Goal: Task Accomplishment & Management: Manage account settings

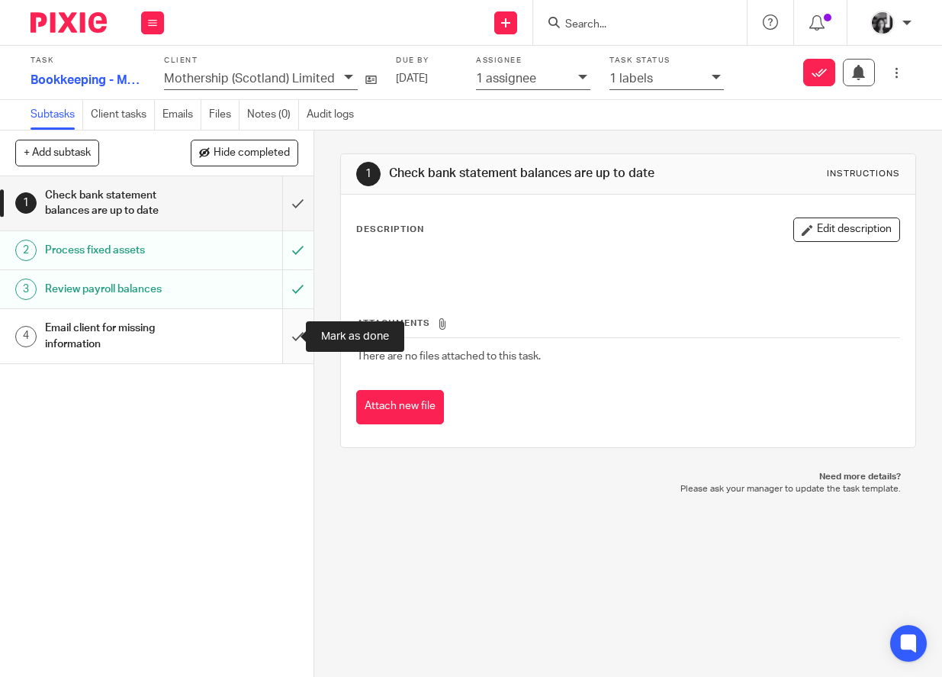
click at [283, 340] on input "submit" at bounding box center [156, 336] width 313 height 54
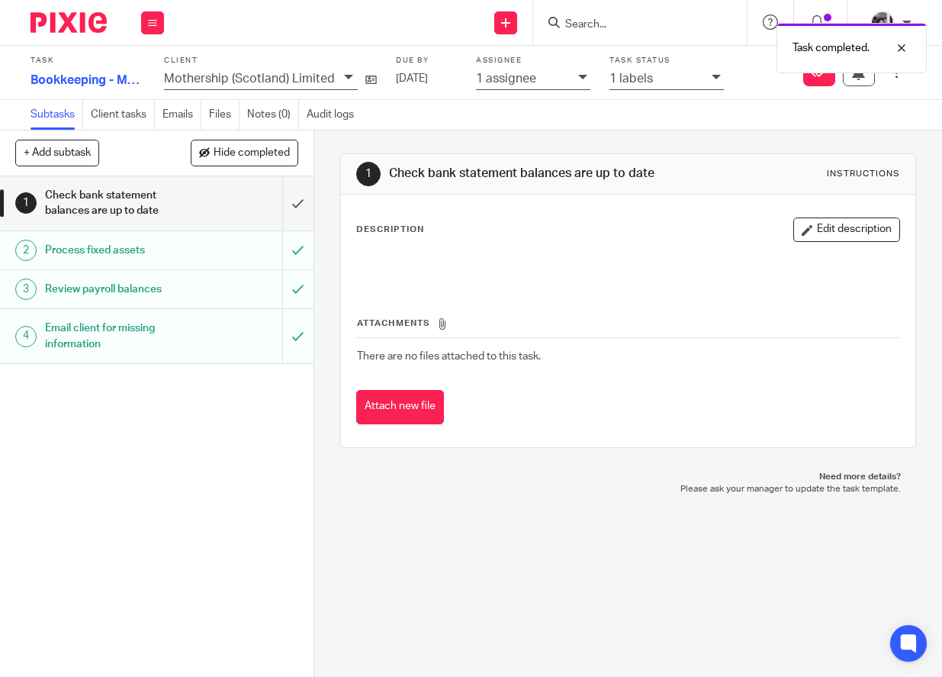
click at [712, 79] on icon at bounding box center [716, 76] width 9 height 9
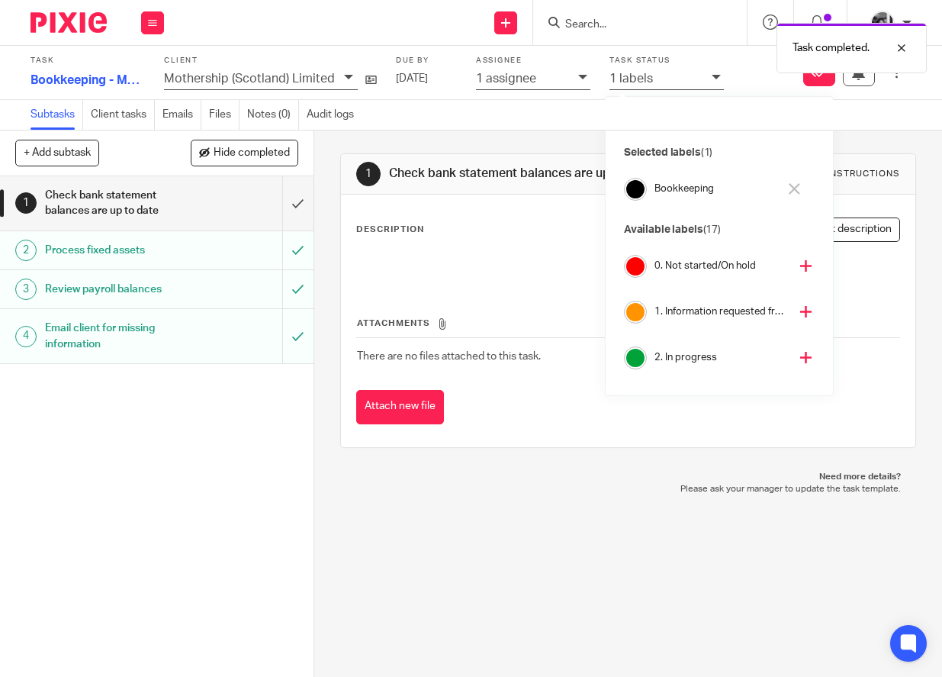
click at [800, 313] on icon at bounding box center [805, 311] width 11 height 11
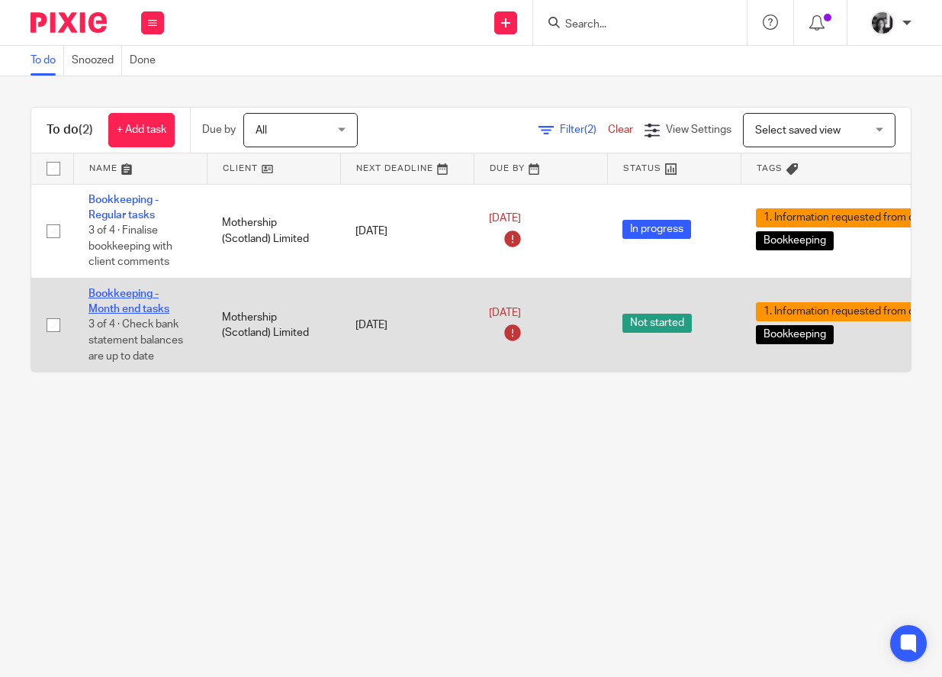
click at [130, 308] on link "Bookkeeping - Month end tasks" at bounding box center [128, 301] width 81 height 26
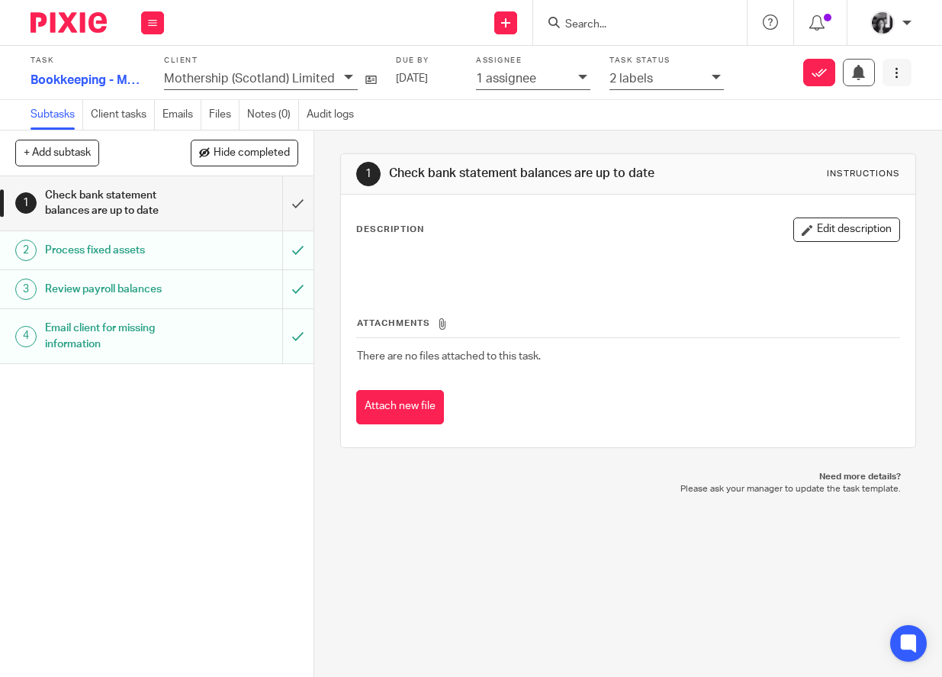
click at [891, 76] on icon at bounding box center [896, 72] width 11 height 11
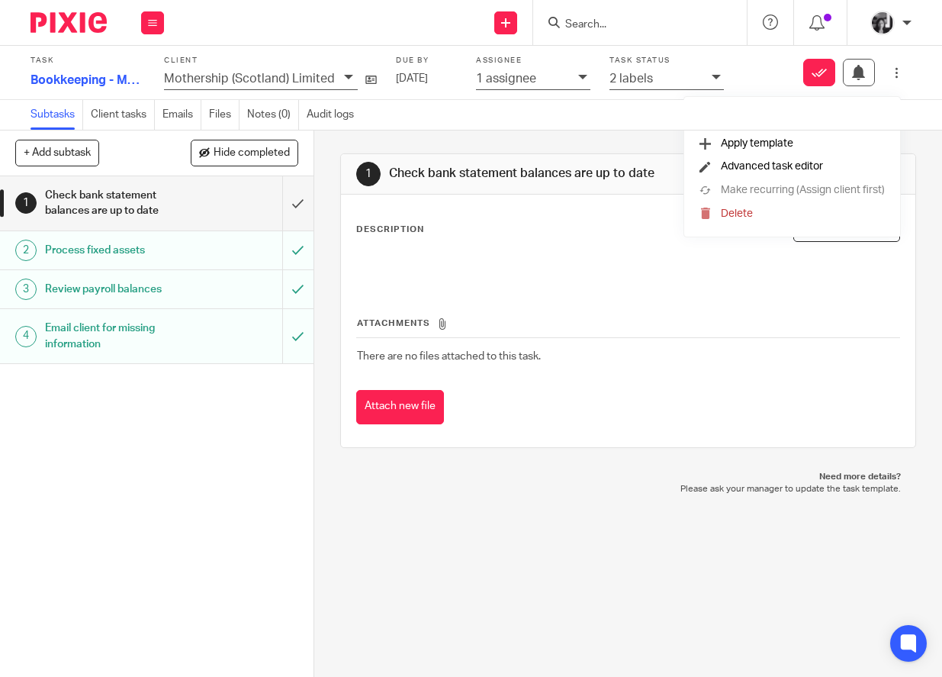
click at [802, 175] on li "Advanced task editor" at bounding box center [791, 167] width 185 height 24
click at [721, 168] on span "Advanced task editor" at bounding box center [772, 166] width 102 height 11
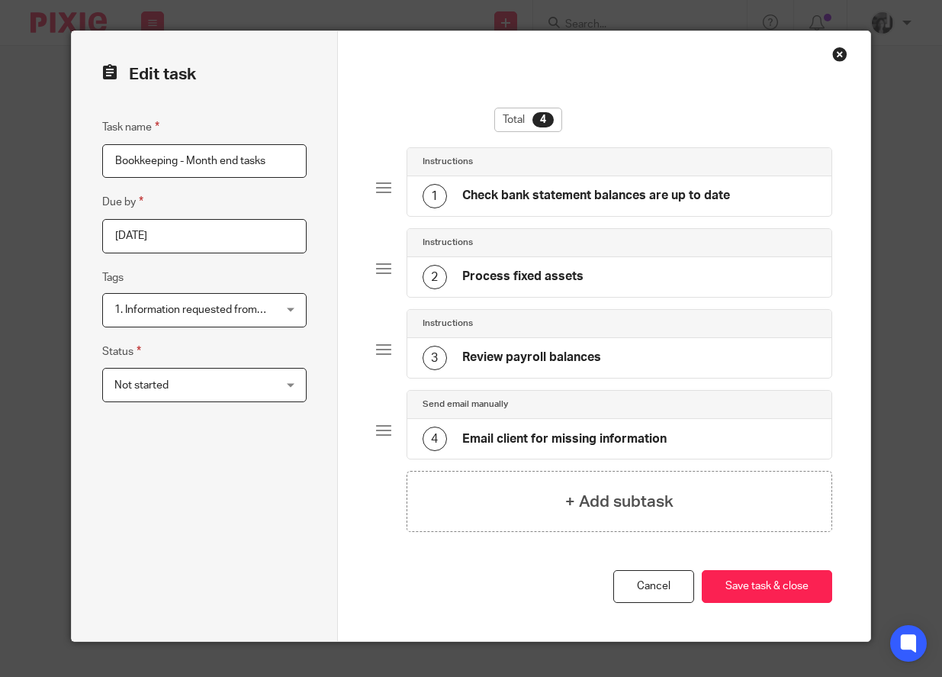
click at [284, 373] on div "Not started Not started" at bounding box center [204, 385] width 204 height 34
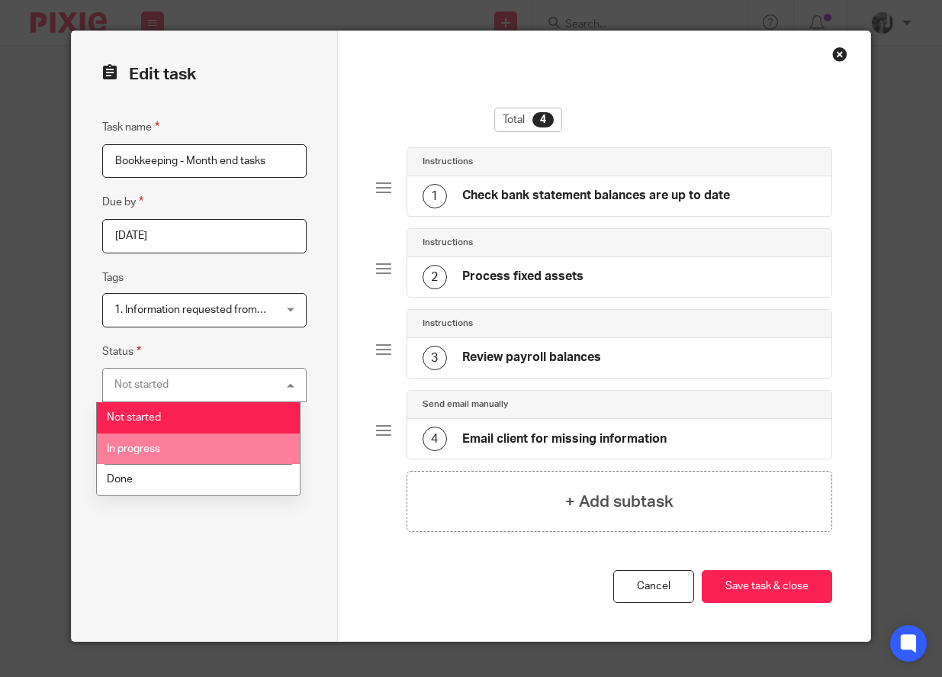
click at [224, 448] on li "In progress" at bounding box center [198, 448] width 203 height 31
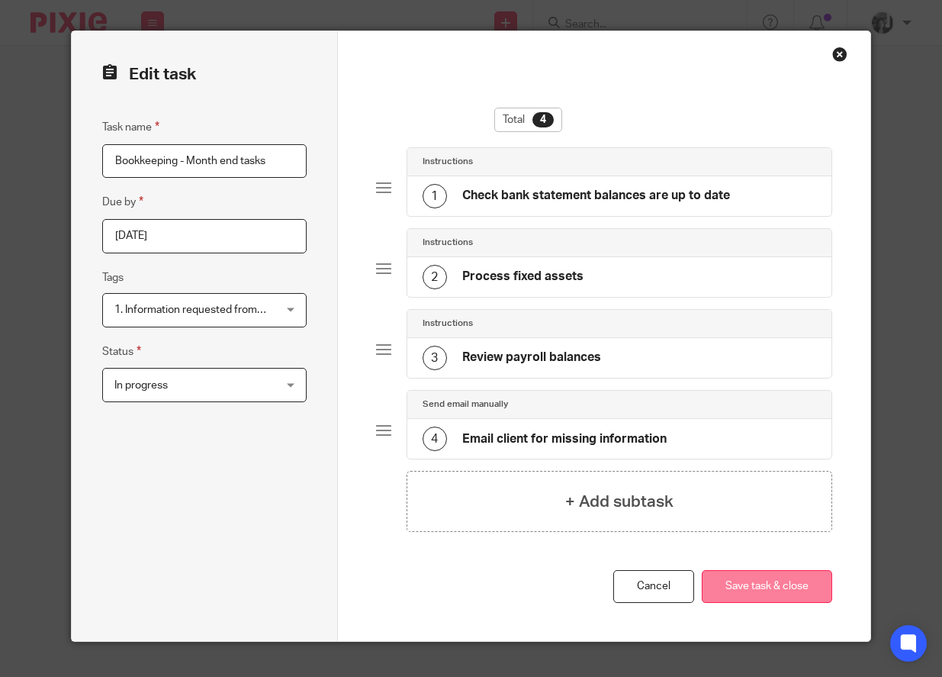
click at [747, 581] on button "Save task & close" at bounding box center [767, 586] width 130 height 33
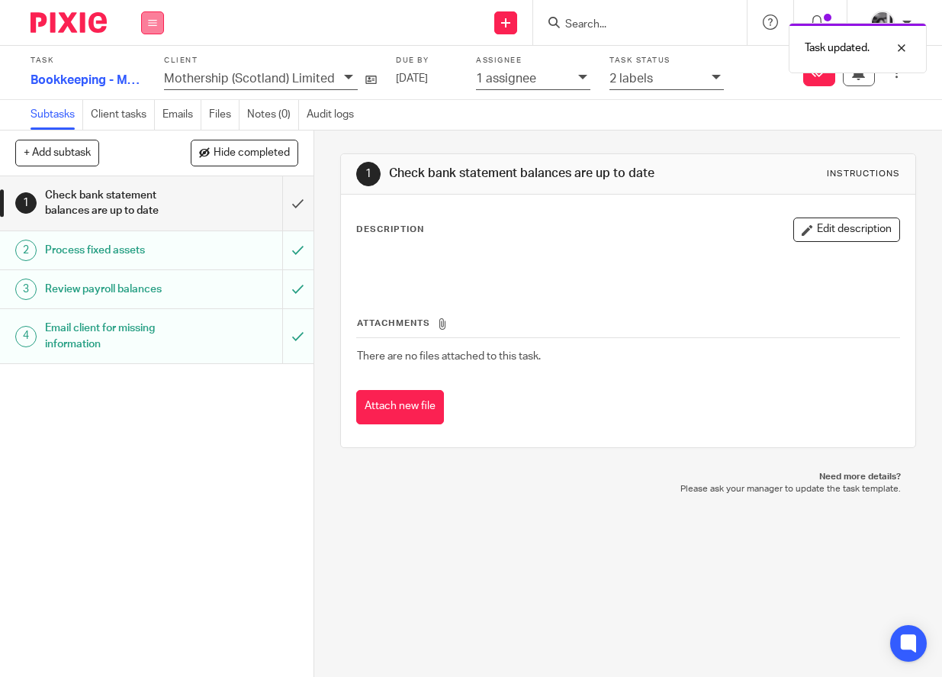
click at [155, 26] on icon at bounding box center [152, 22] width 9 height 9
click at [153, 69] on link "Work" at bounding box center [145, 71] width 27 height 11
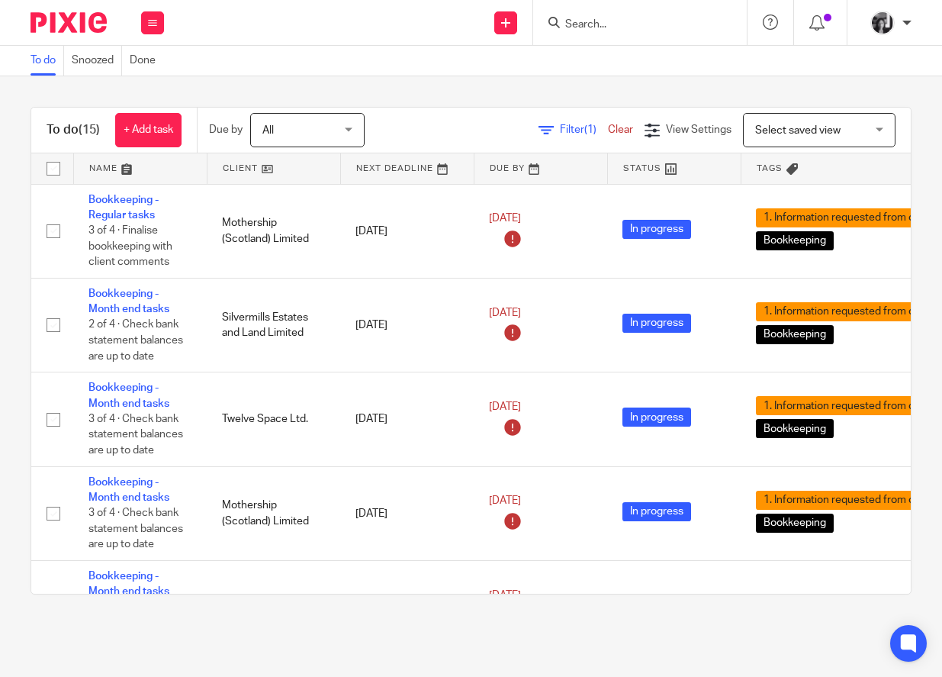
click at [243, 170] on link at bounding box center [273, 168] width 133 height 31
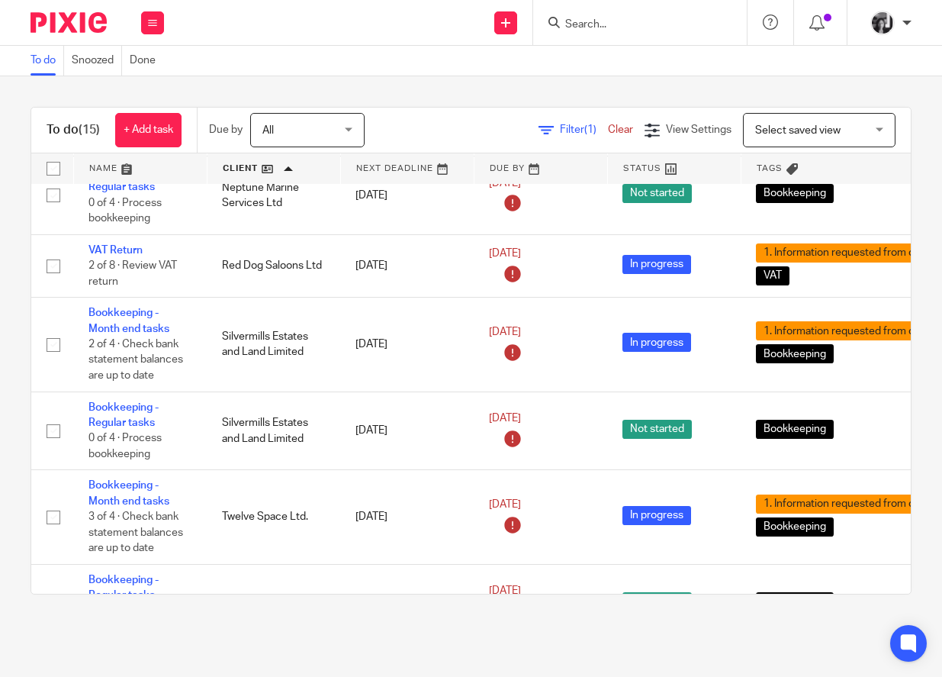
scroll to position [917, 0]
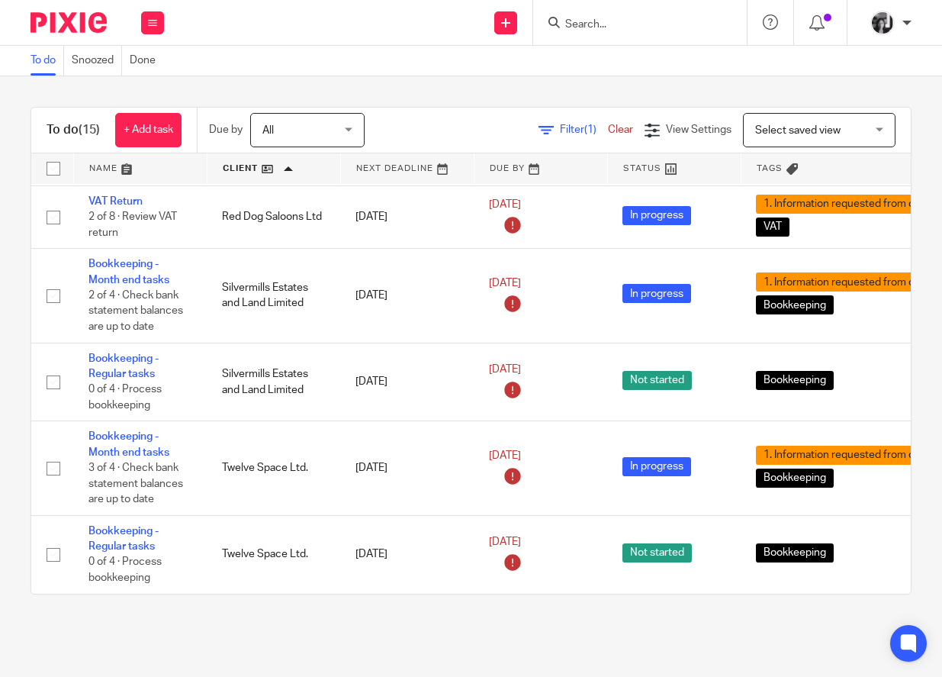
click at [560, 130] on span "Filter (1)" at bounding box center [584, 129] width 48 height 11
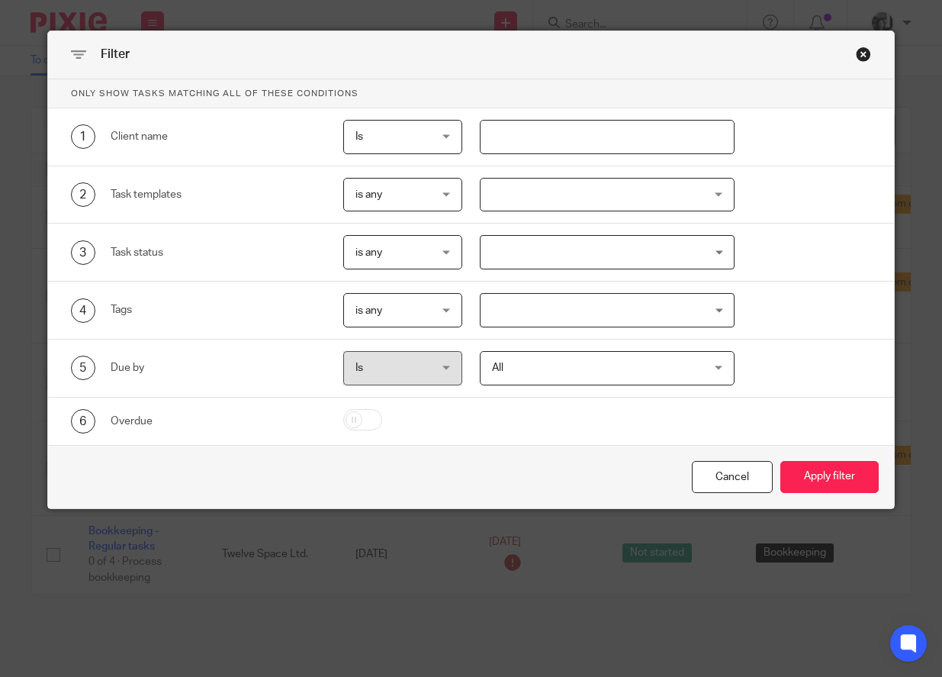
click at [521, 133] on input "text" at bounding box center [607, 137] width 255 height 34
type input "bram"
click at [780, 461] on button "Apply filter" at bounding box center [829, 477] width 98 height 33
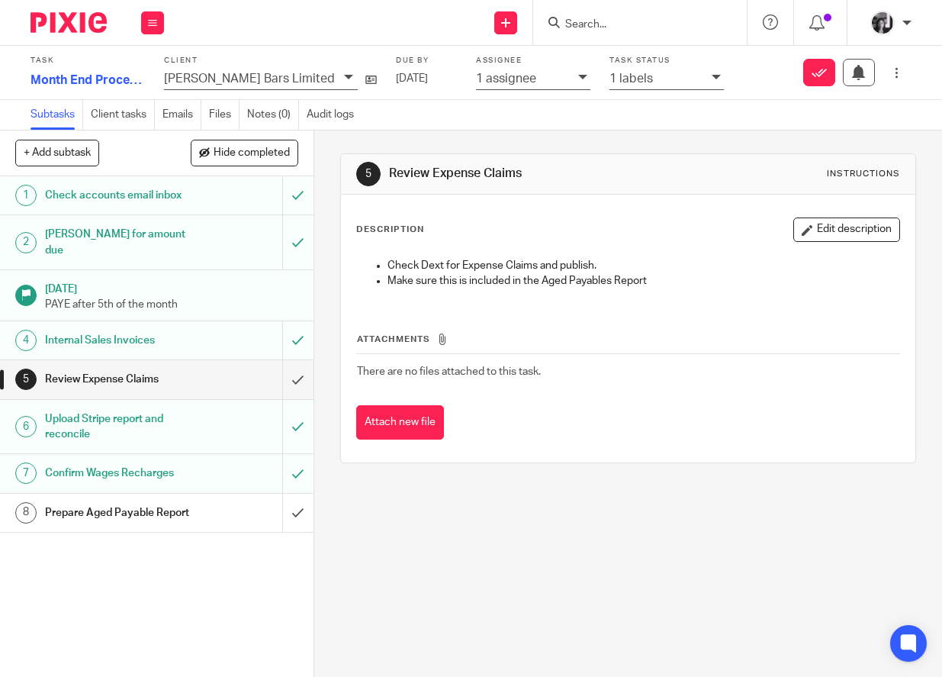
click at [712, 79] on icon at bounding box center [716, 76] width 9 height 9
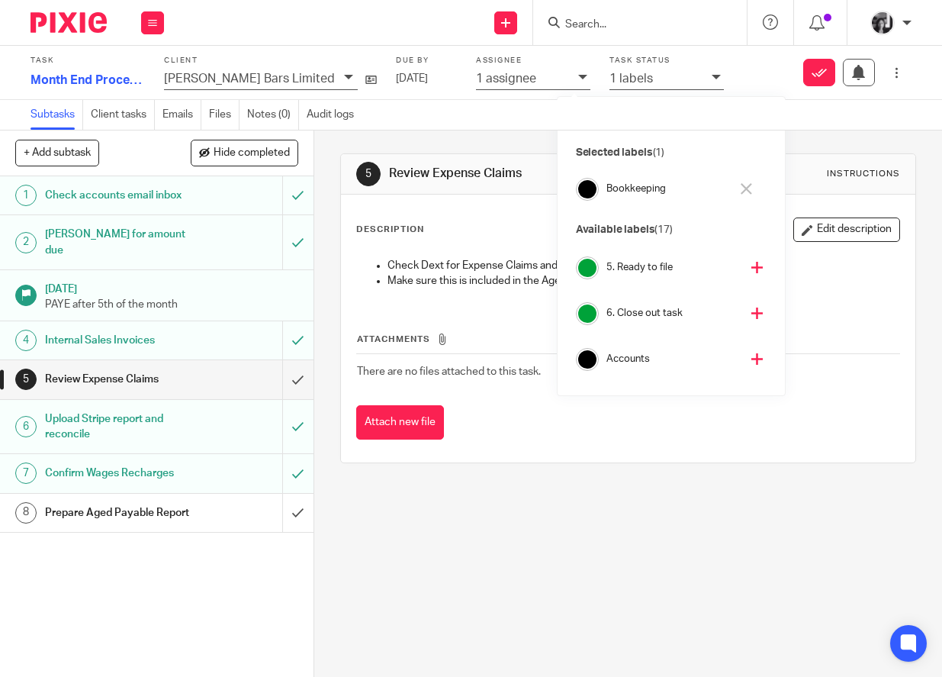
scroll to position [228, 0]
click at [751, 315] on icon at bounding box center [756, 312] width 11 height 11
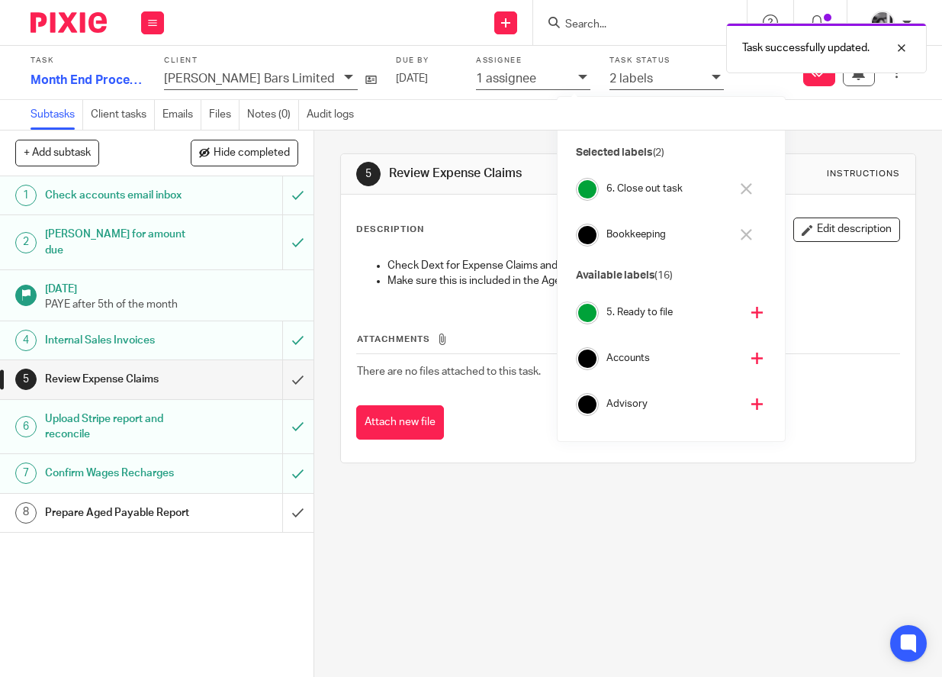
click at [317, 325] on div "5 Review Expense Claims Instructions Description Edit description Check Dext fo…" at bounding box center [628, 403] width 628 height 546
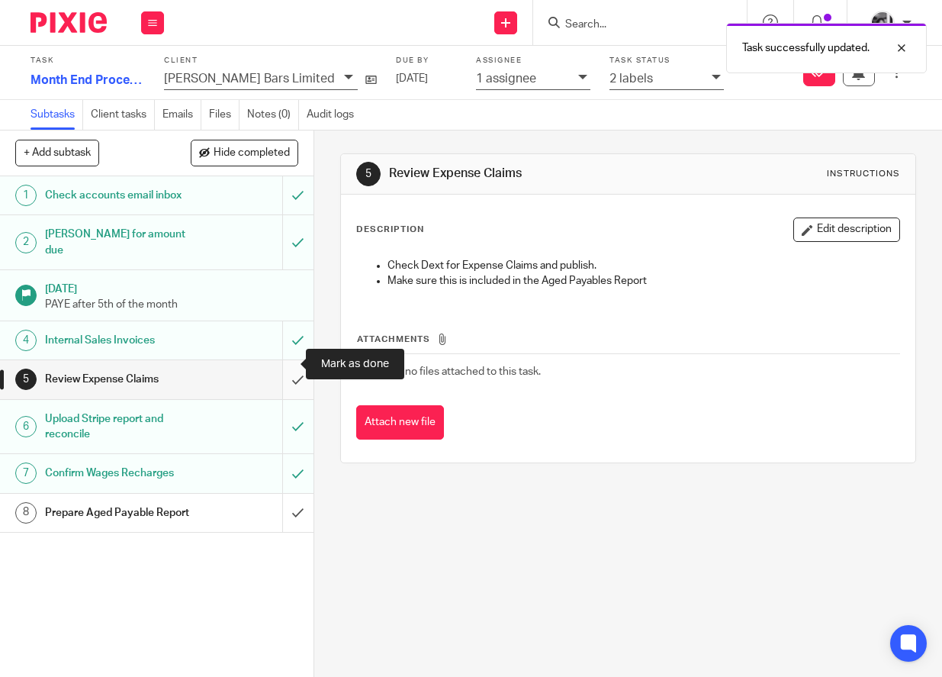
click at [284, 364] on input "submit" at bounding box center [156, 379] width 313 height 38
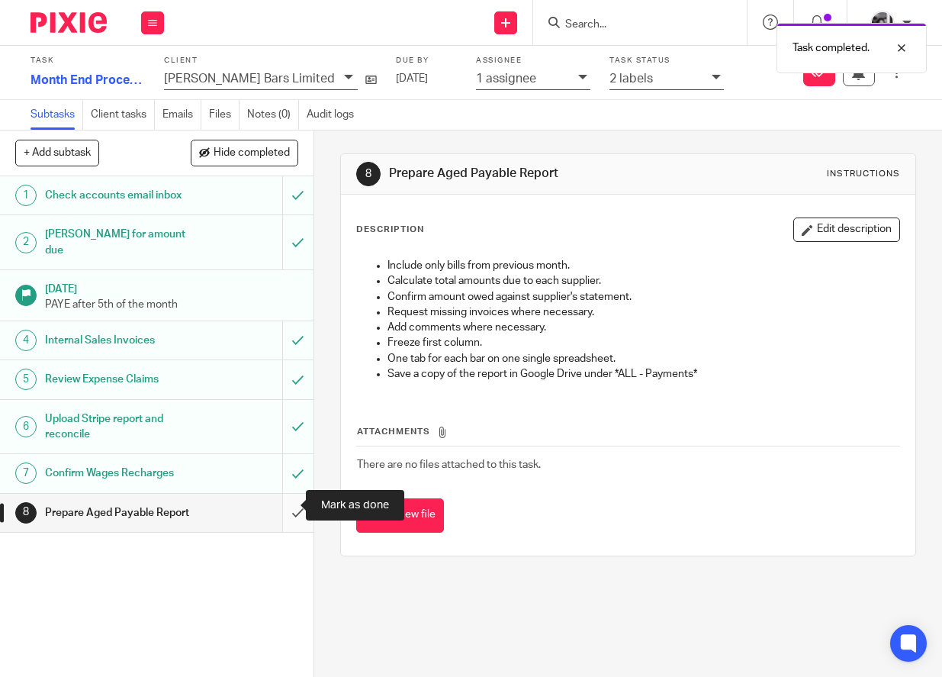
click at [277, 511] on input "submit" at bounding box center [156, 512] width 313 height 38
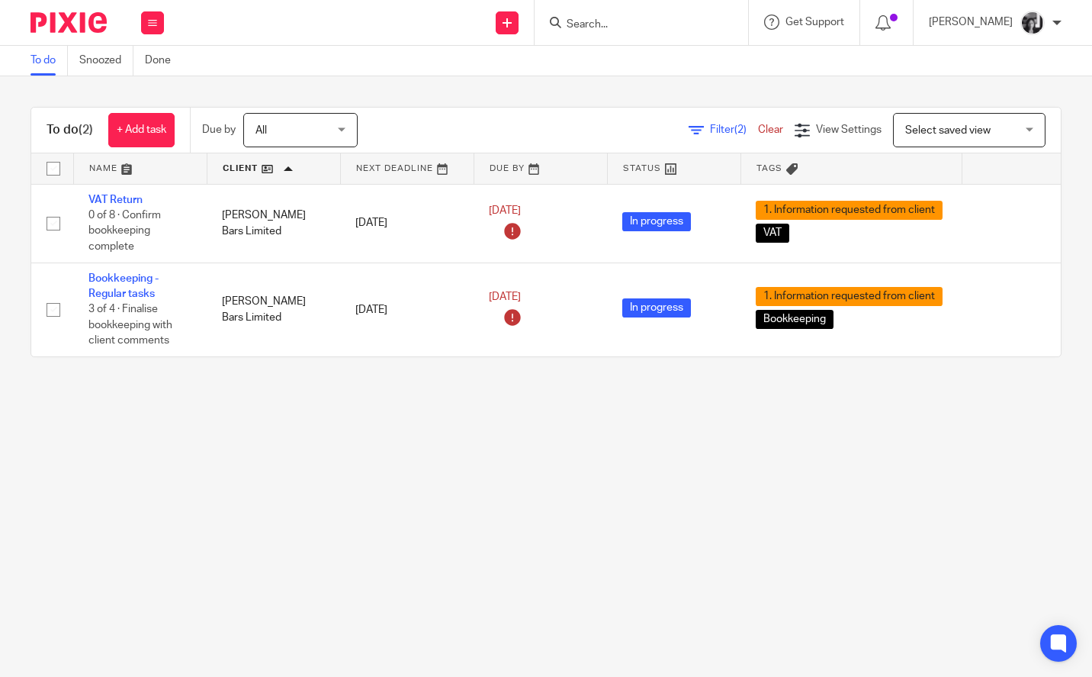
click at [710, 130] on span "Filter (2)" at bounding box center [734, 129] width 48 height 11
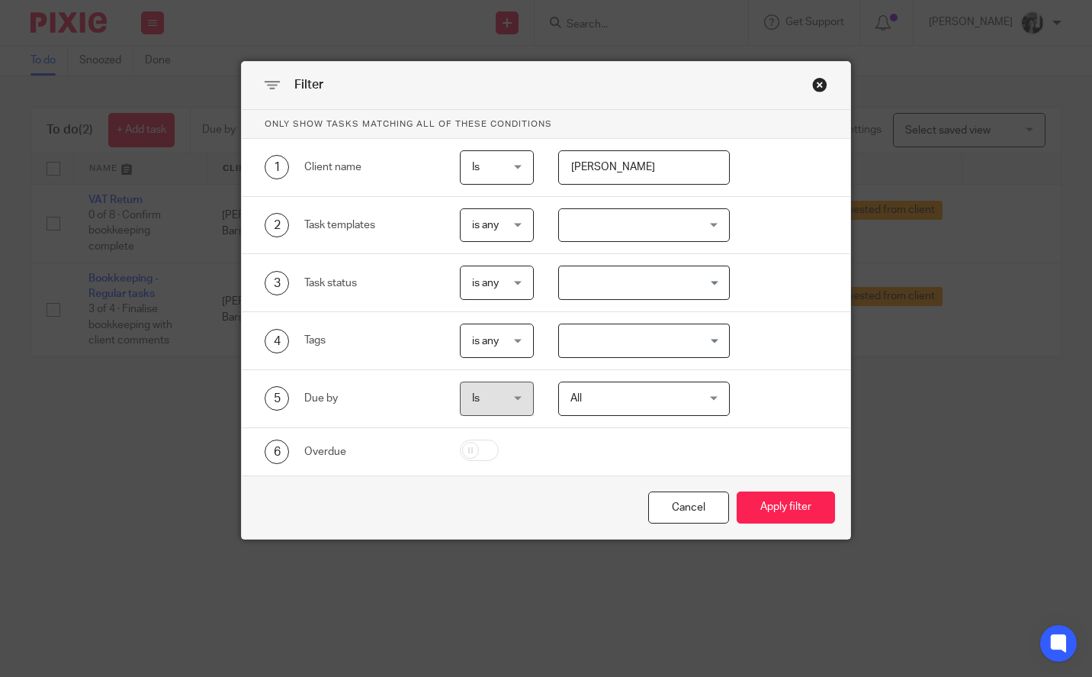
drag, startPoint x: 596, startPoint y: 175, endPoint x: 532, endPoint y: 166, distance: 64.0
click at [534, 166] on div "[PERSON_NAME]" at bounding box center [631, 167] width 195 height 34
type input "twelve"
click at [737, 491] on button "Apply filter" at bounding box center [786, 507] width 98 height 33
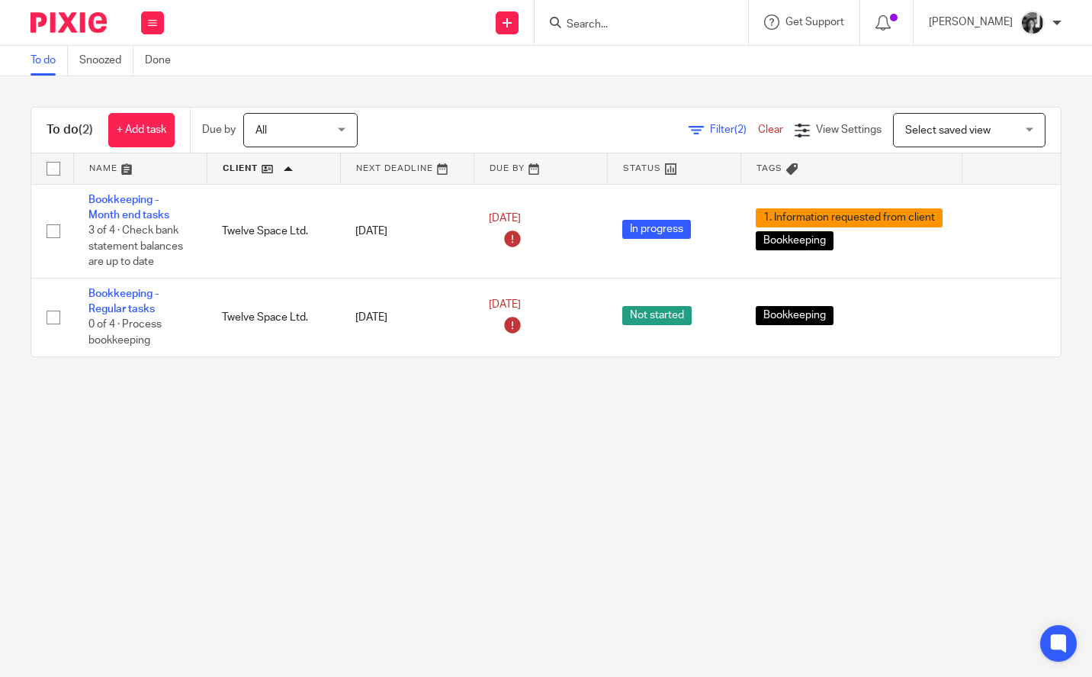
click at [336, 441] on main "To do Snoozed Done To do (2) + Add task Due by All All [DATE] [DATE] This week …" at bounding box center [546, 338] width 1092 height 677
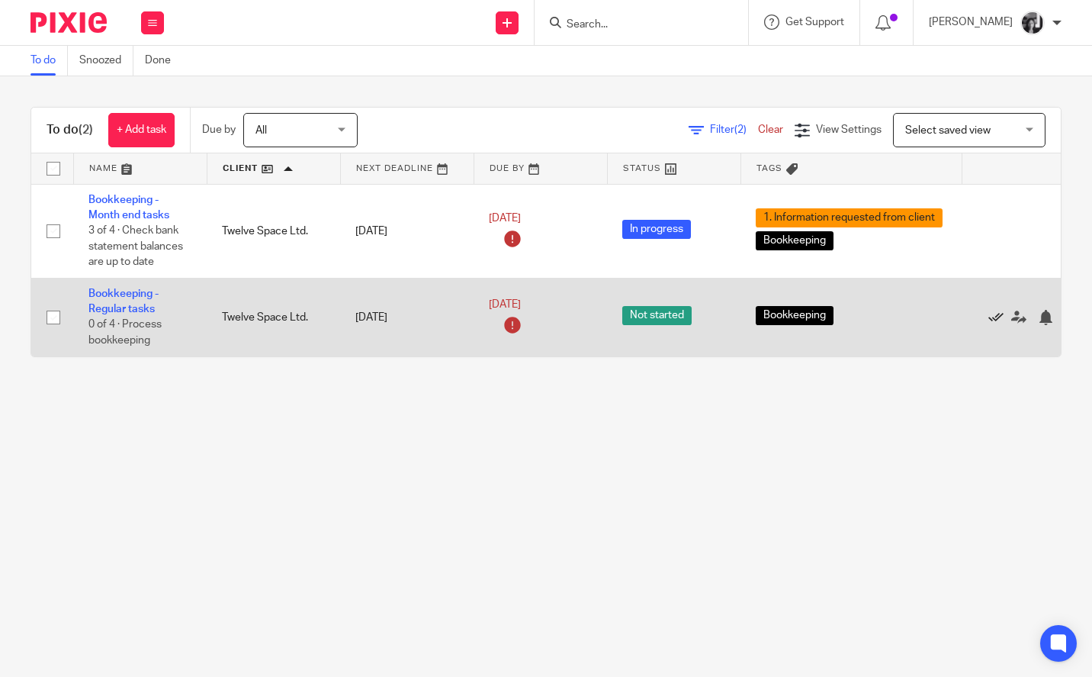
click at [999, 319] on icon at bounding box center [995, 317] width 15 height 15
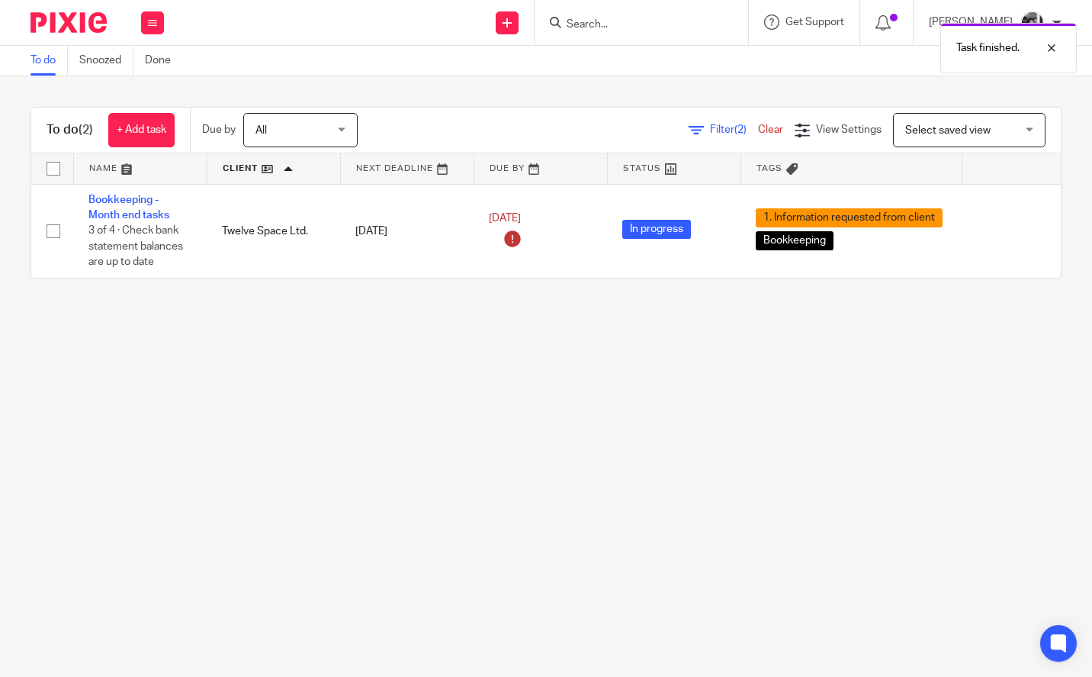
click at [532, 422] on main "To do Snoozed Done To do (2) + Add task Due by All All [DATE] [DATE] This week …" at bounding box center [546, 338] width 1092 height 677
